Goal: Navigation & Orientation: Find specific page/section

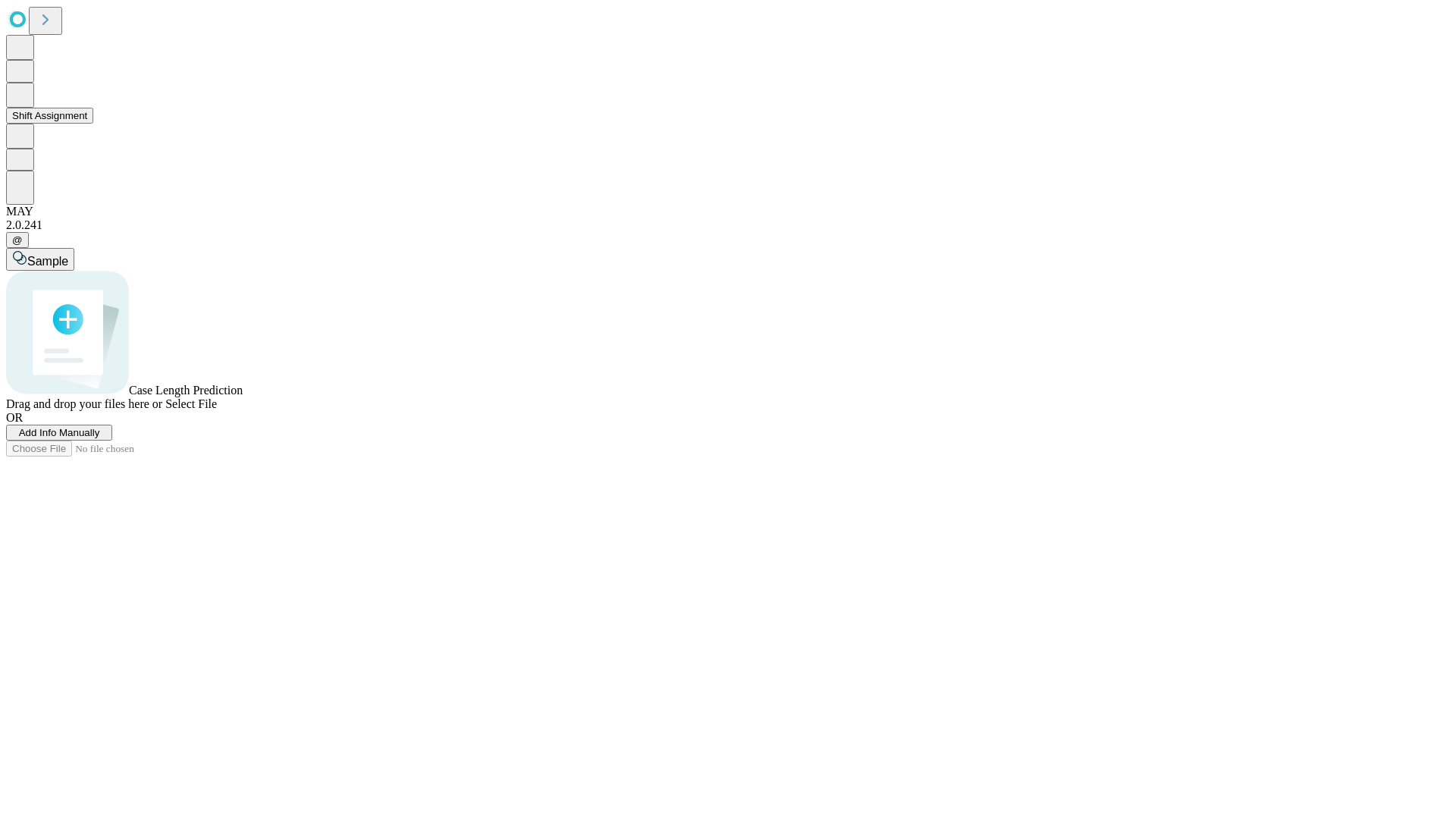
click at [93, 124] on button "Shift Assignment" at bounding box center [50, 115] width 87 height 16
